Goal: Find specific page/section: Find specific page/section

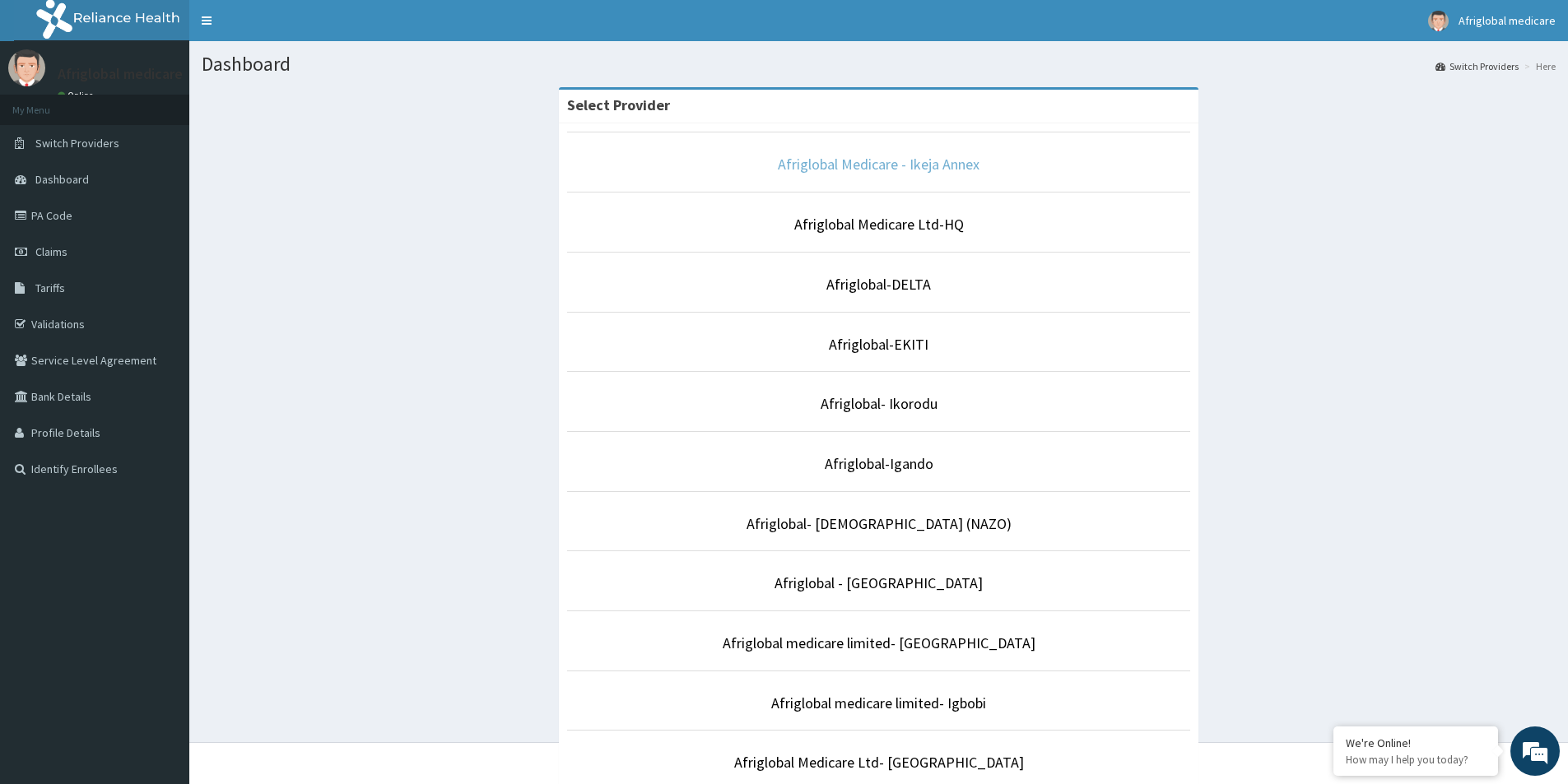
click at [923, 162] on link "Afriglobal Medicare - Ikeja Annex" at bounding box center [879, 163] width 202 height 19
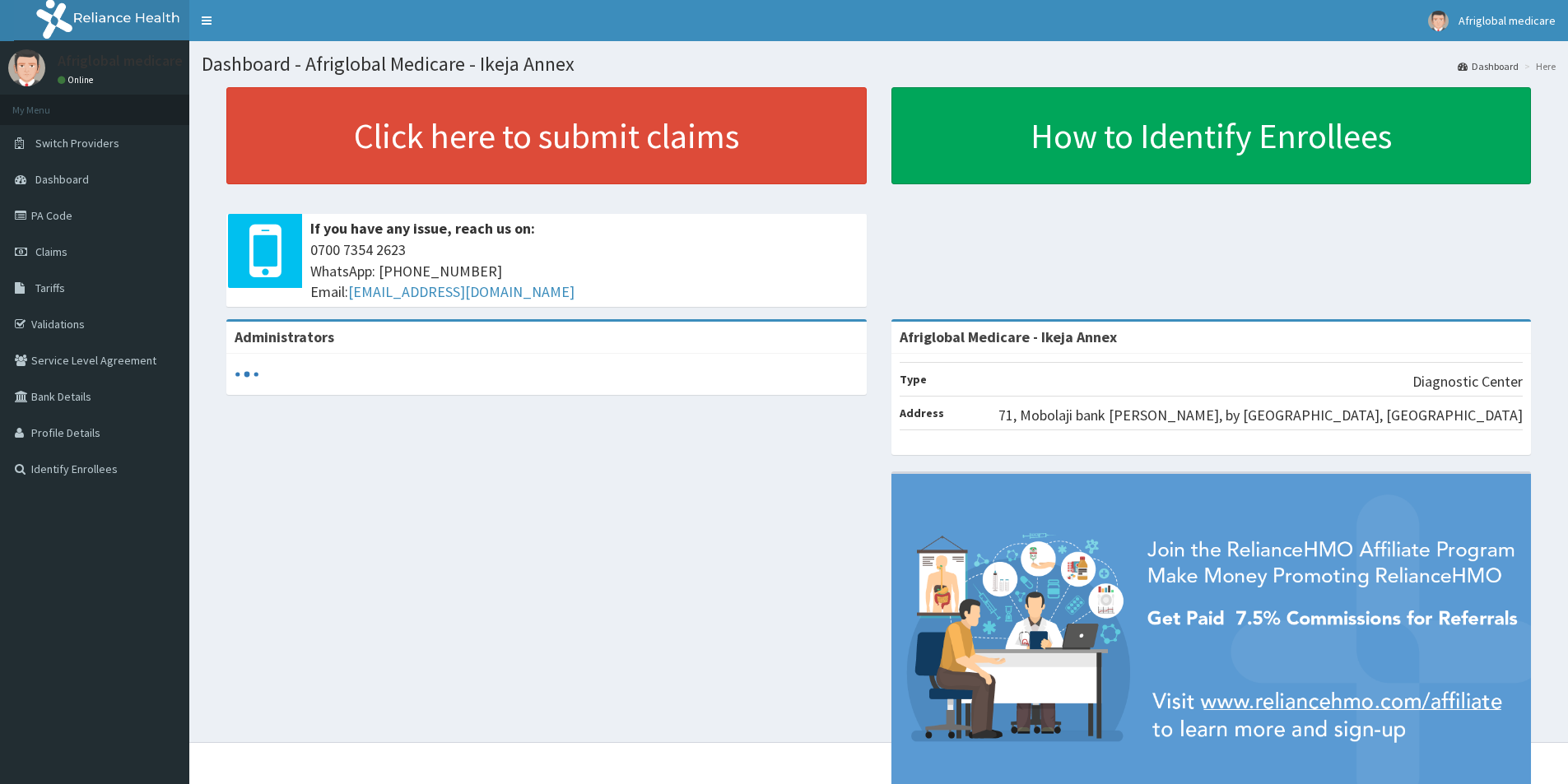
click at [55, 217] on link "PA Code" at bounding box center [94, 215] width 189 height 36
